Goal: Information Seeking & Learning: Learn about a topic

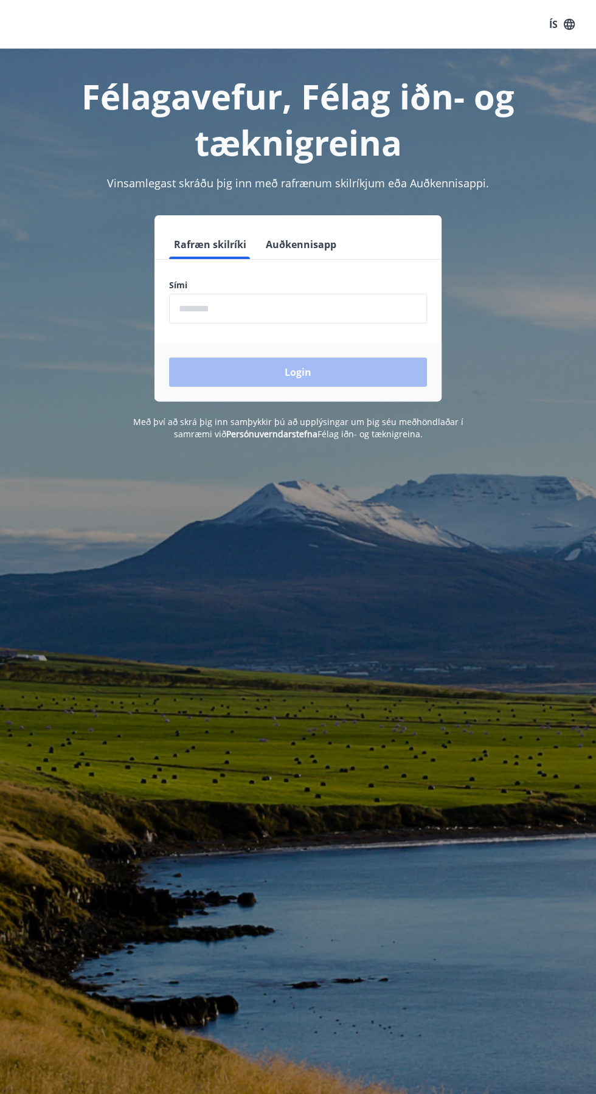
click at [220, 308] on input "phone" at bounding box center [298, 309] width 258 height 30
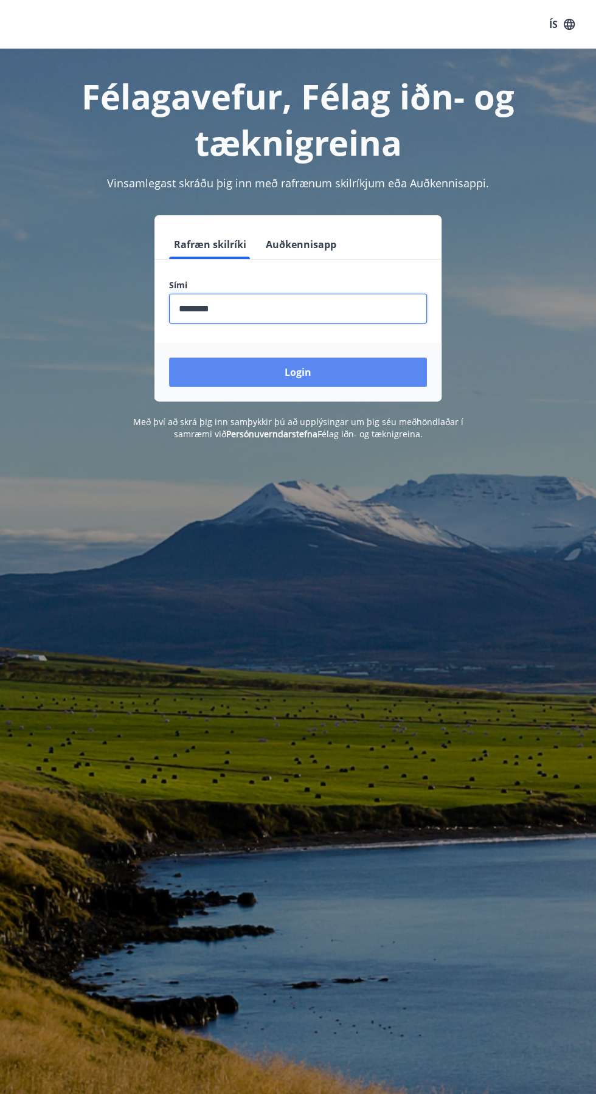
type input "********"
click at [363, 381] on button "Login" at bounding box center [298, 372] width 258 height 29
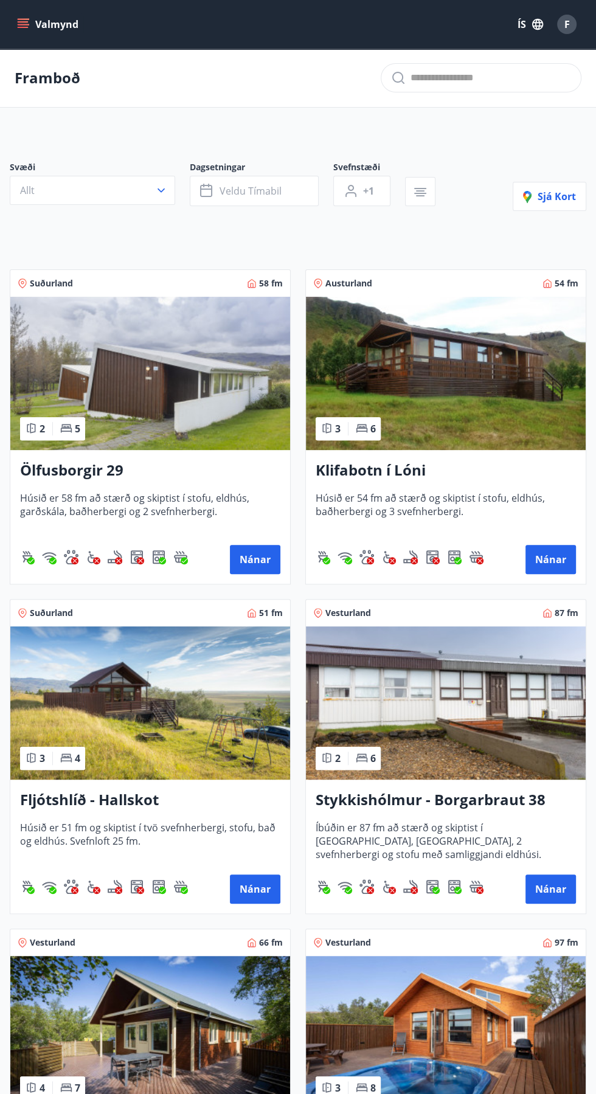
click at [23, 24] on icon "menu" at bounding box center [24, 24] width 13 height 1
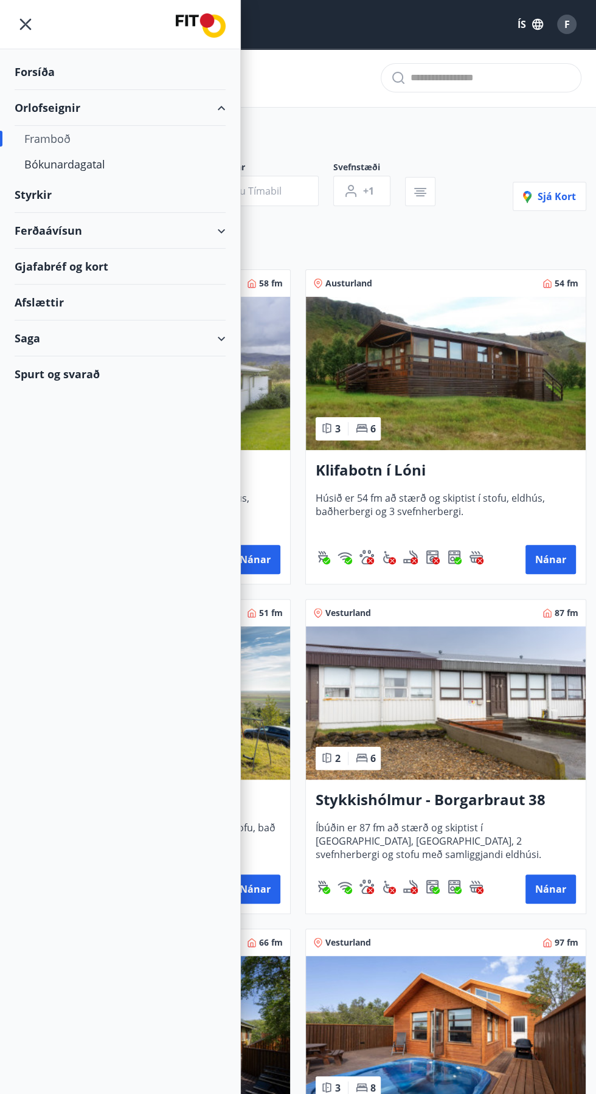
click at [173, 90] on div "Styrkir" at bounding box center [120, 72] width 211 height 36
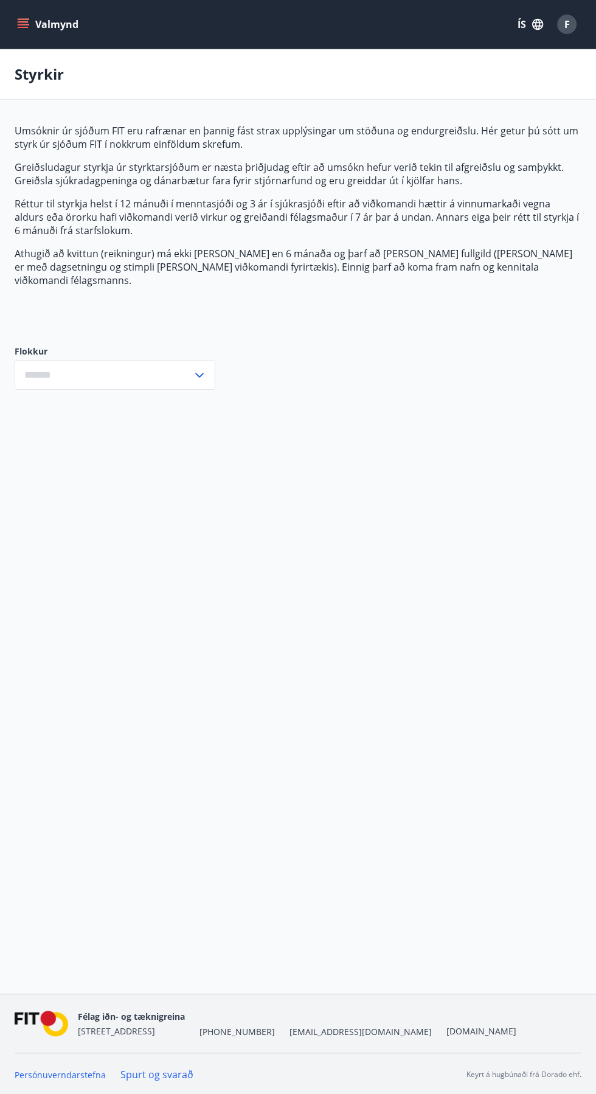
type input "***"
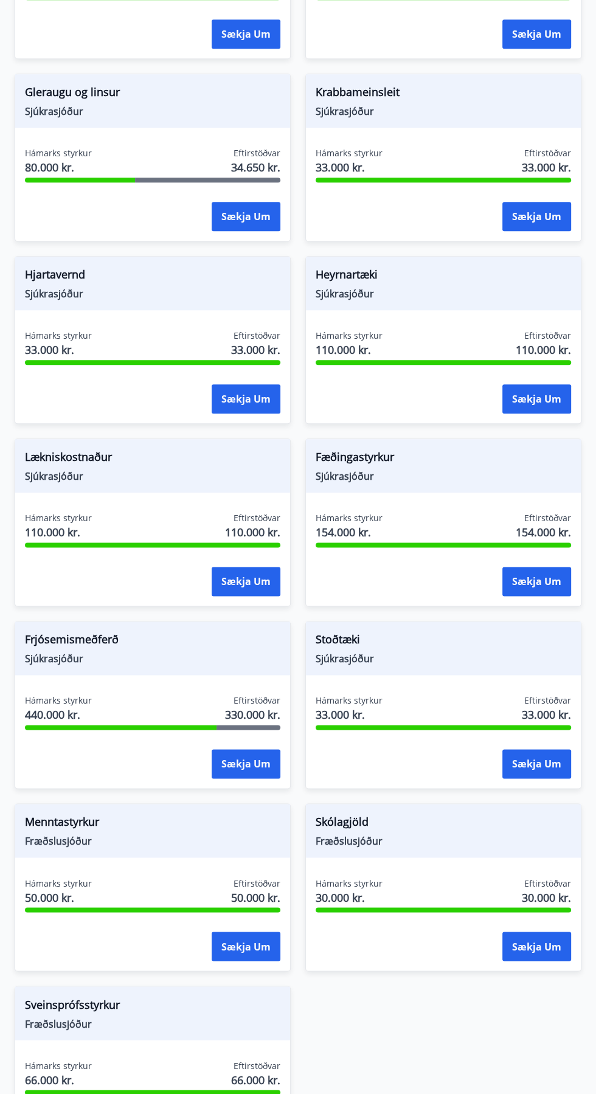
scroll to position [779, 0]
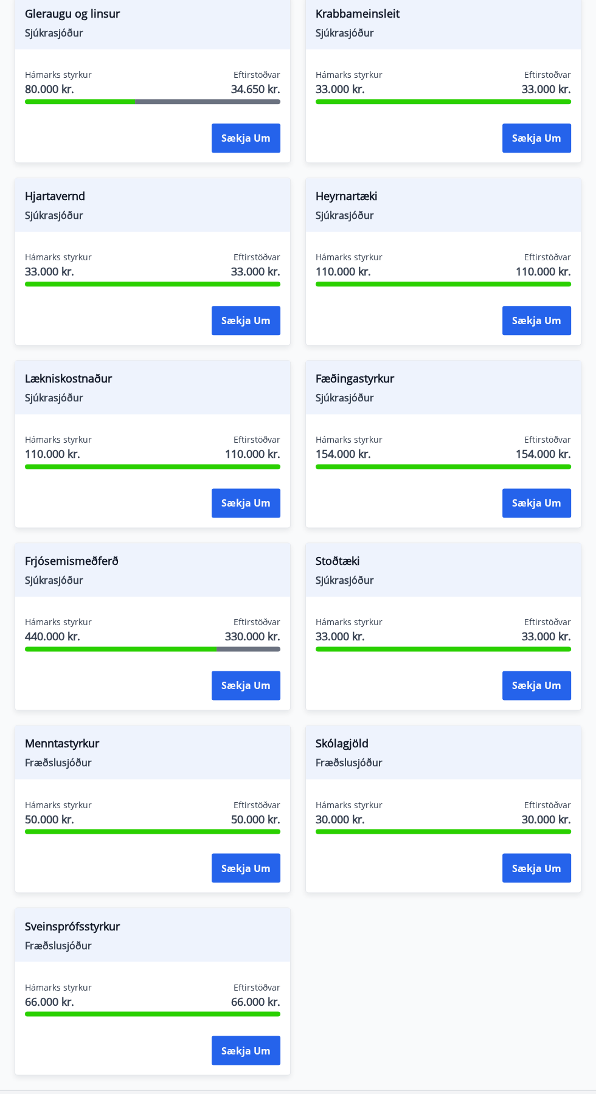
click at [74, 554] on span "Frjósemismeðferð" at bounding box center [152, 563] width 255 height 21
click at [90, 616] on span "Hámarks styrkur" at bounding box center [58, 622] width 67 height 12
click at [168, 574] on span "Sjúkrasjóður" at bounding box center [152, 580] width 255 height 13
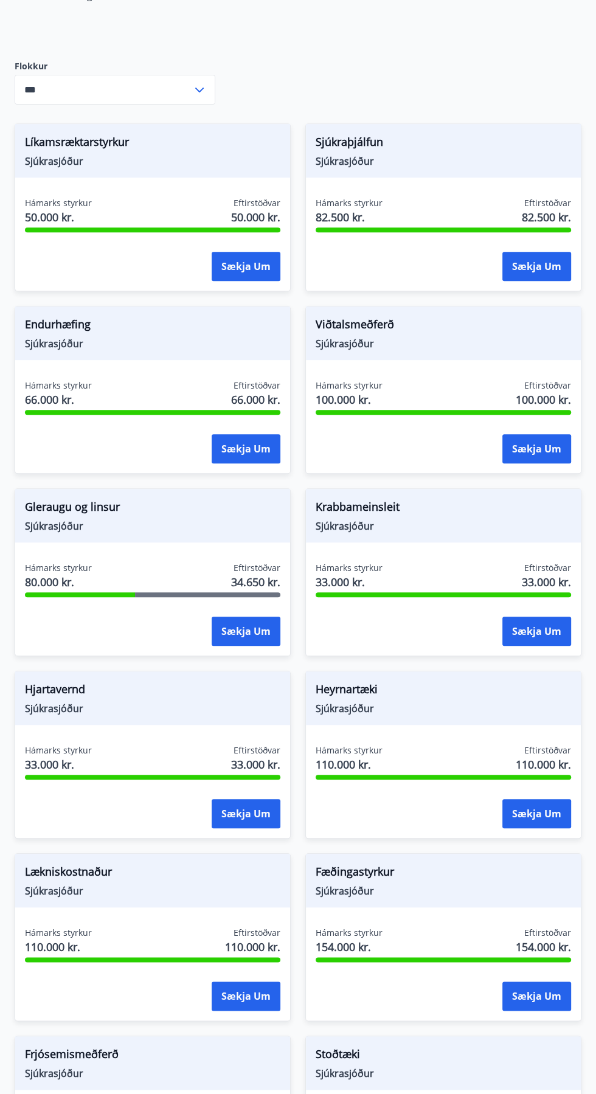
scroll to position [0, 0]
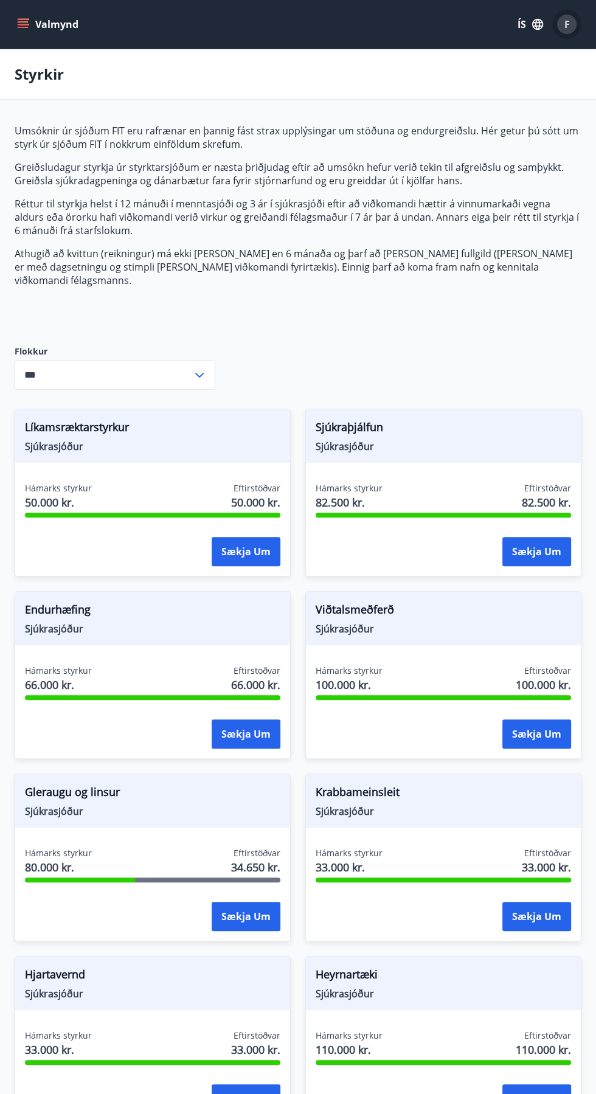
click at [566, 24] on span "F" at bounding box center [566, 24] width 5 height 13
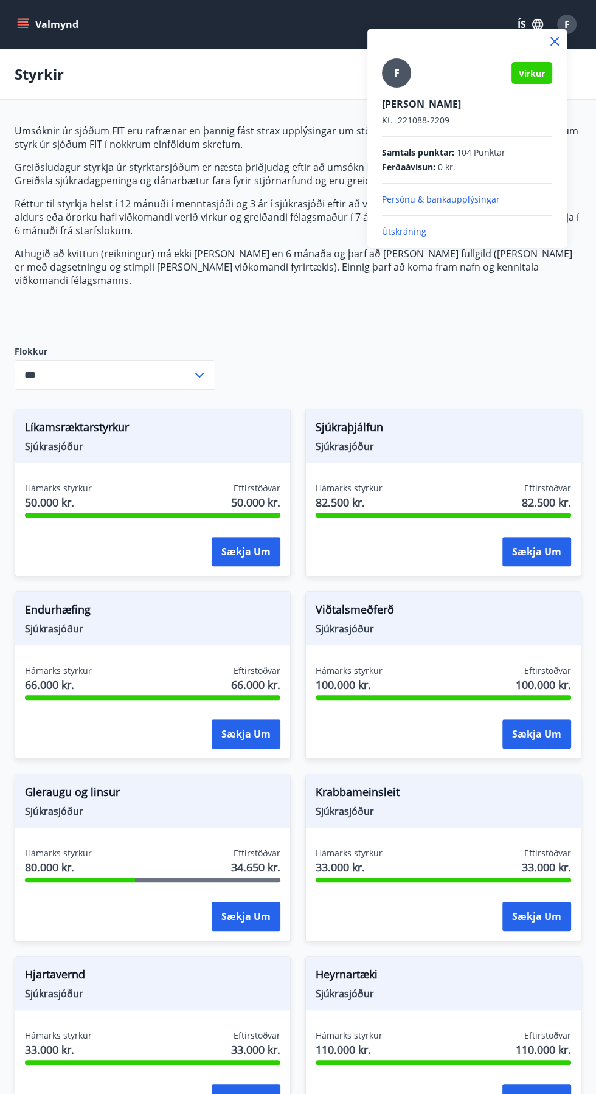
click at [30, 35] on div at bounding box center [298, 547] width 596 height 1094
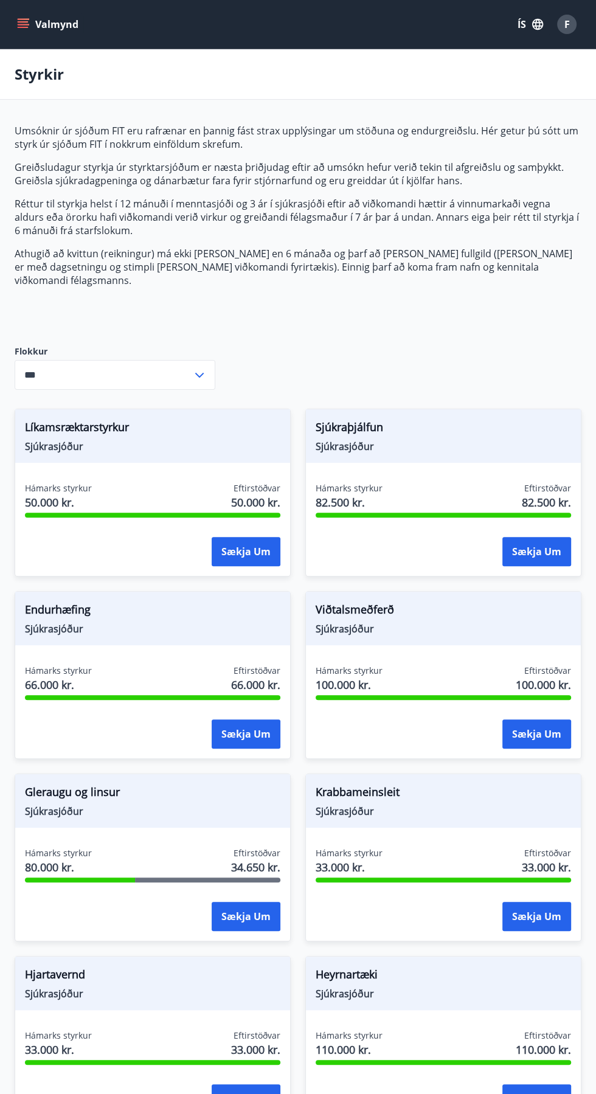
click at [36, 20] on button "Valmynd" at bounding box center [49, 24] width 69 height 22
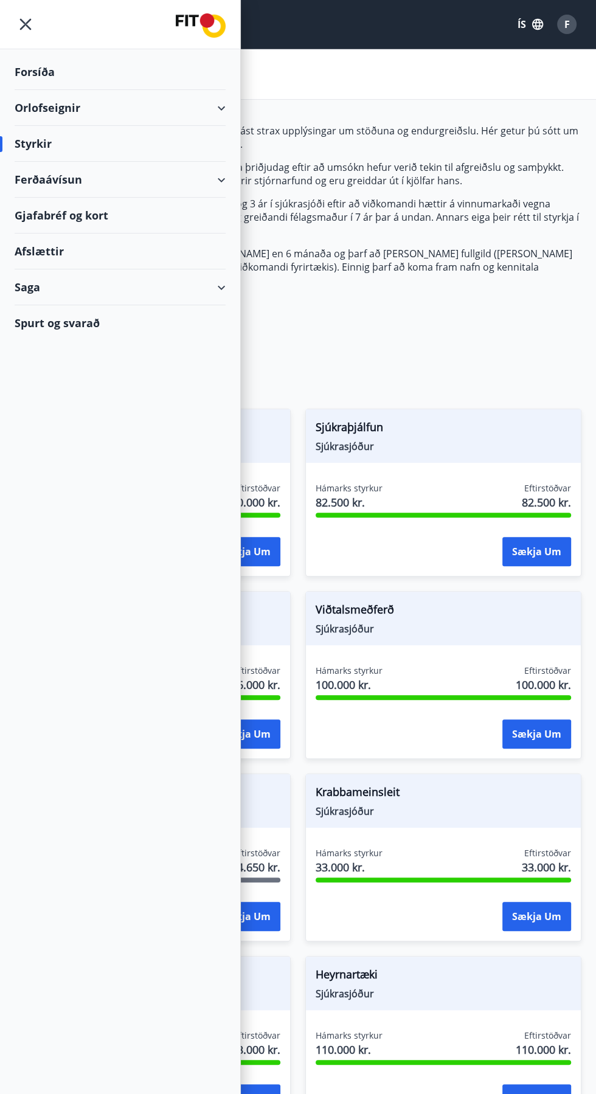
click at [24, 83] on div "Forsíða" at bounding box center [120, 72] width 211 height 36
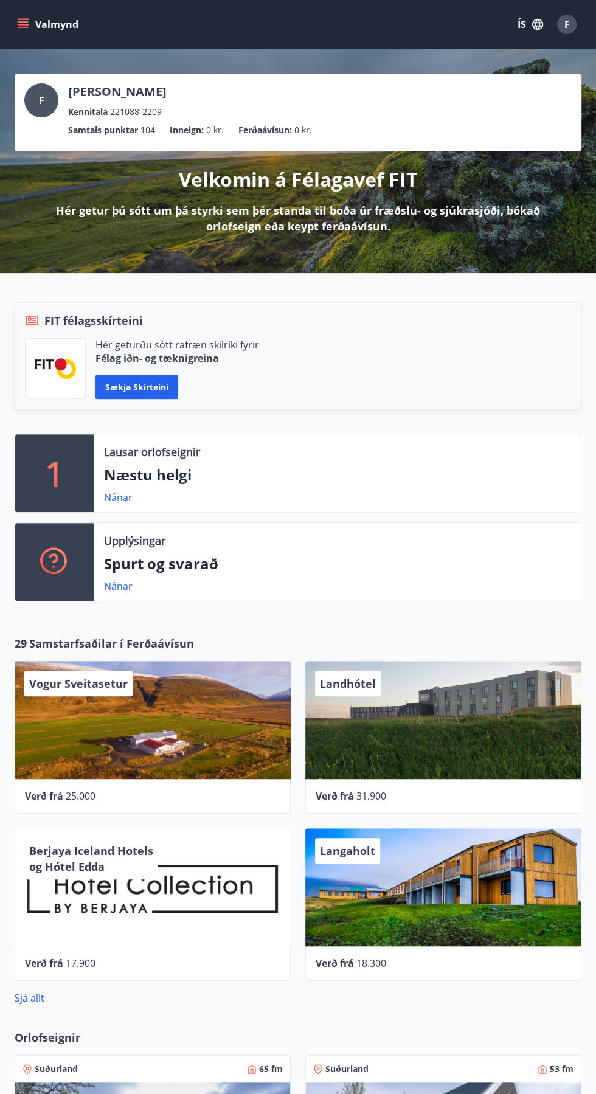
click at [36, 34] on button "Valmynd" at bounding box center [49, 24] width 69 height 22
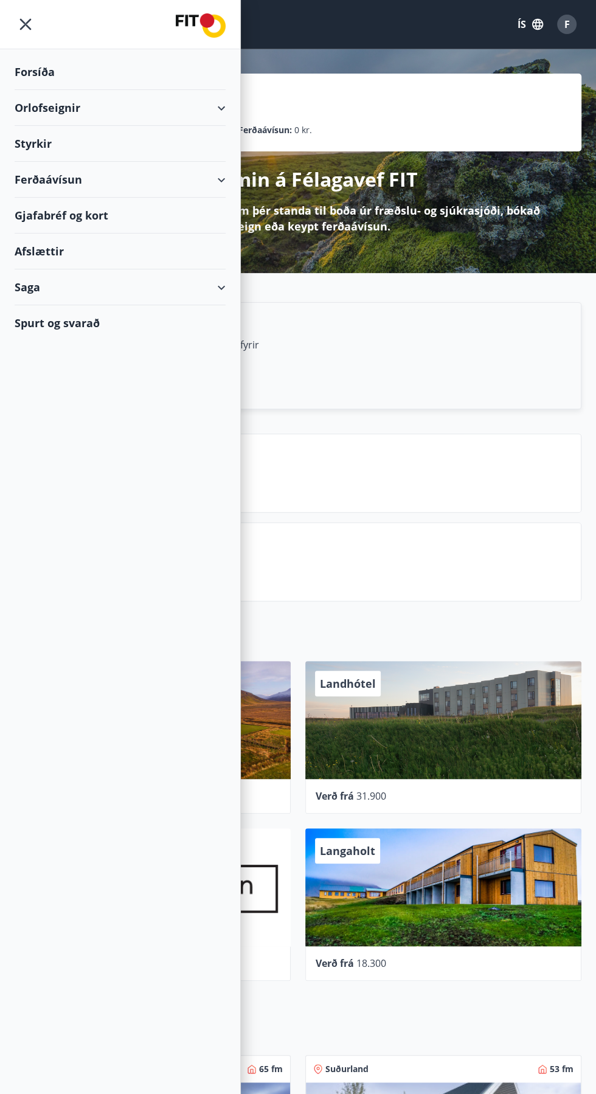
click at [28, 90] on div "Styrkir" at bounding box center [120, 72] width 211 height 36
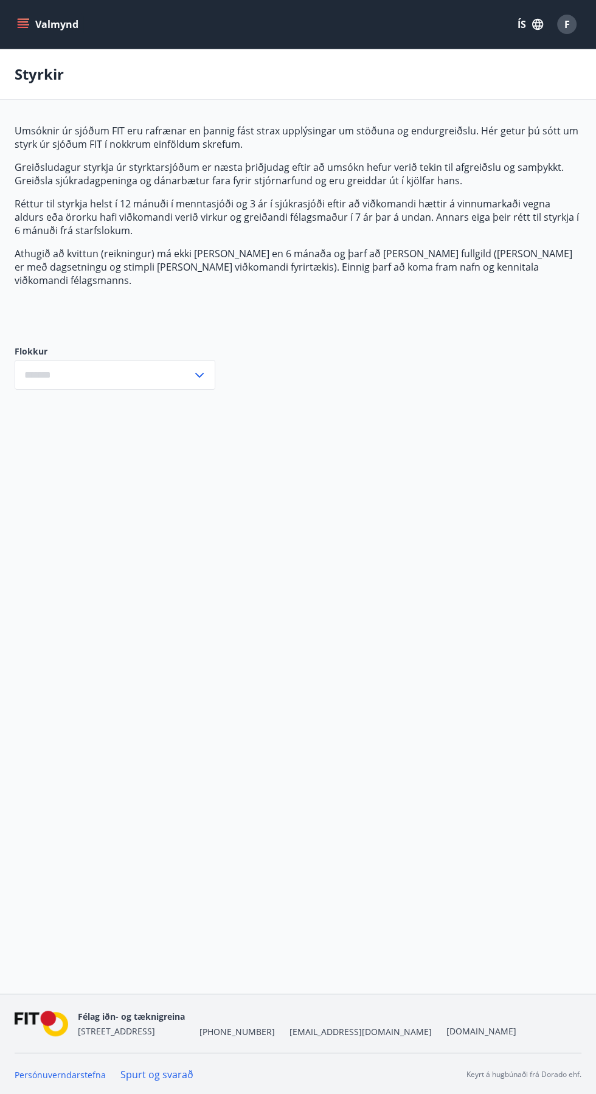
type input "***"
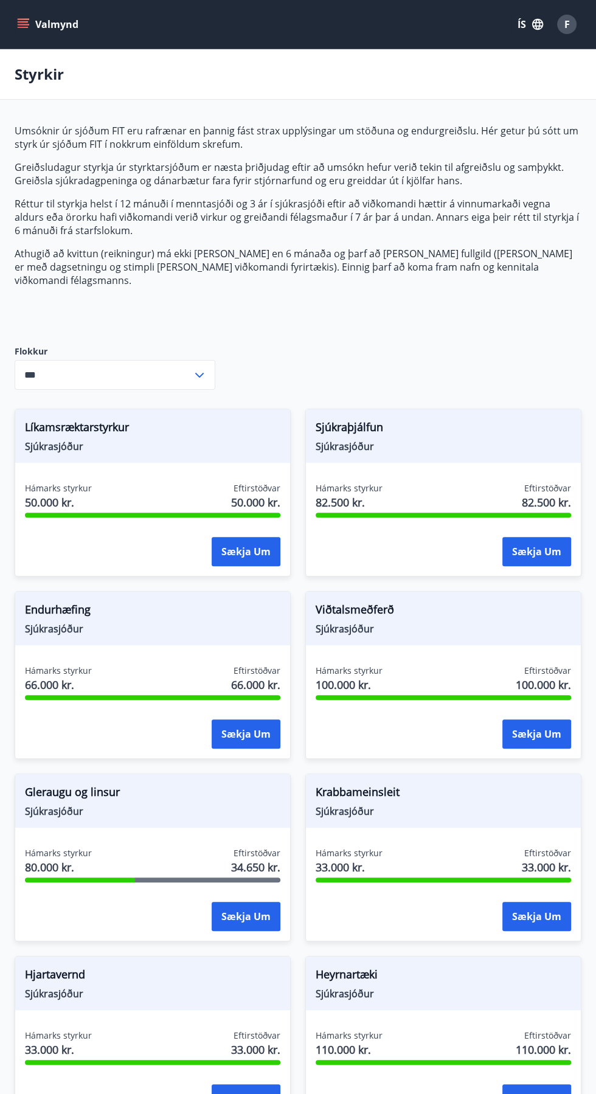
click at [56, 360] on input "***" at bounding box center [104, 375] width 178 height 30
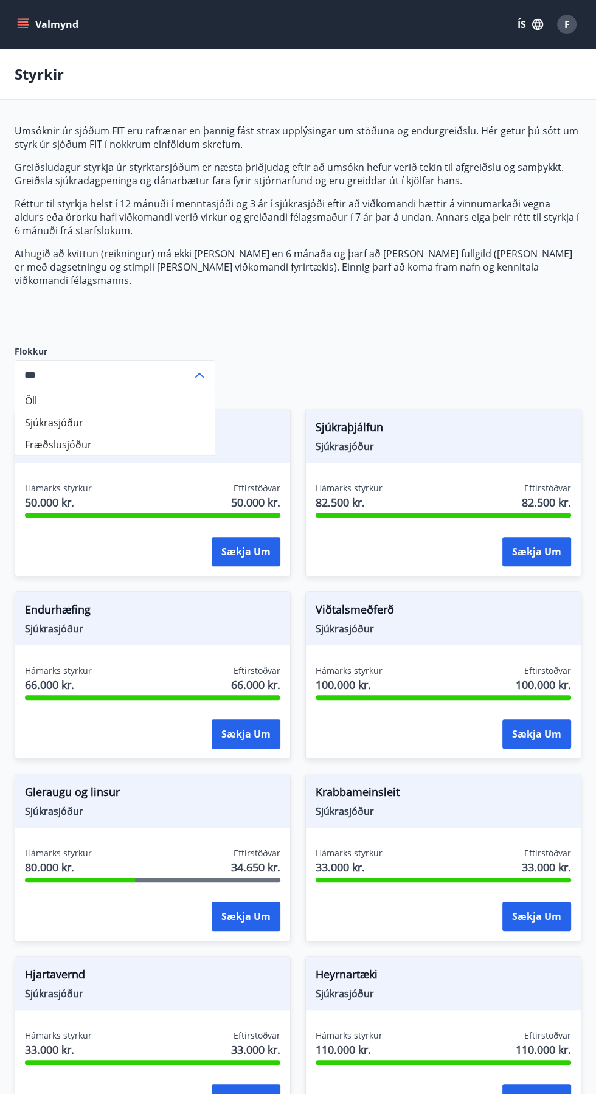
click at [89, 287] on div "Umsóknir úr sjóðum FIT eru rafrænar en þannig fást strax upplýsingar um stöðuna…" at bounding box center [298, 225] width 567 height 202
click at [330, 330] on div "Umsóknir úr sjóðum FIT eru rafrænar en þannig fást strax upplýsingar um stöðuna…" at bounding box center [298, 996] width 567 height 1745
